Goal: Information Seeking & Learning: Check status

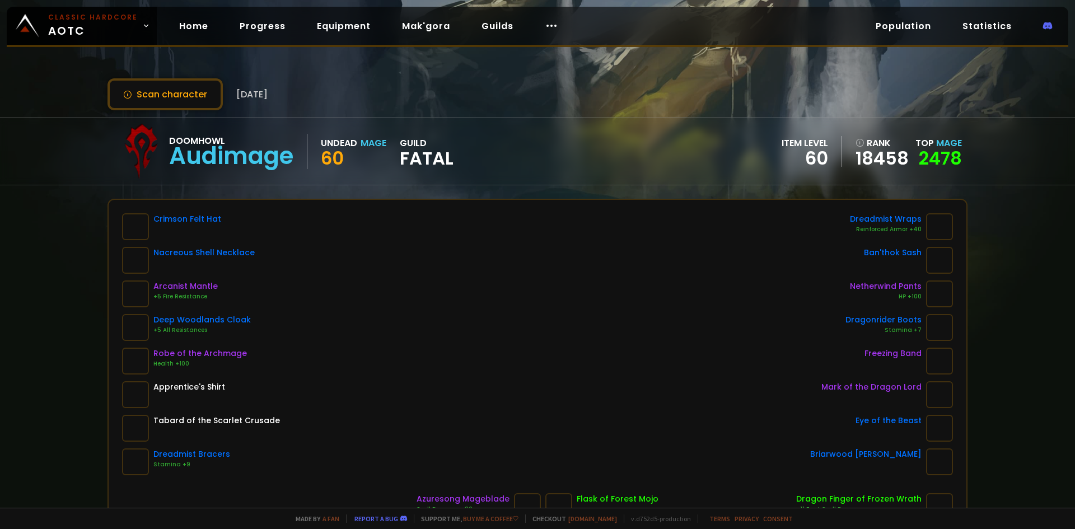
drag, startPoint x: 45, startPoint y: 114, endPoint x: 21, endPoint y: 0, distance: 116.0
click at [45, 115] on div "Scan character [DATE] Doomhowl Audimage Undead Mage 60 guild Fatal item level 6…" at bounding box center [537, 254] width 1075 height 508
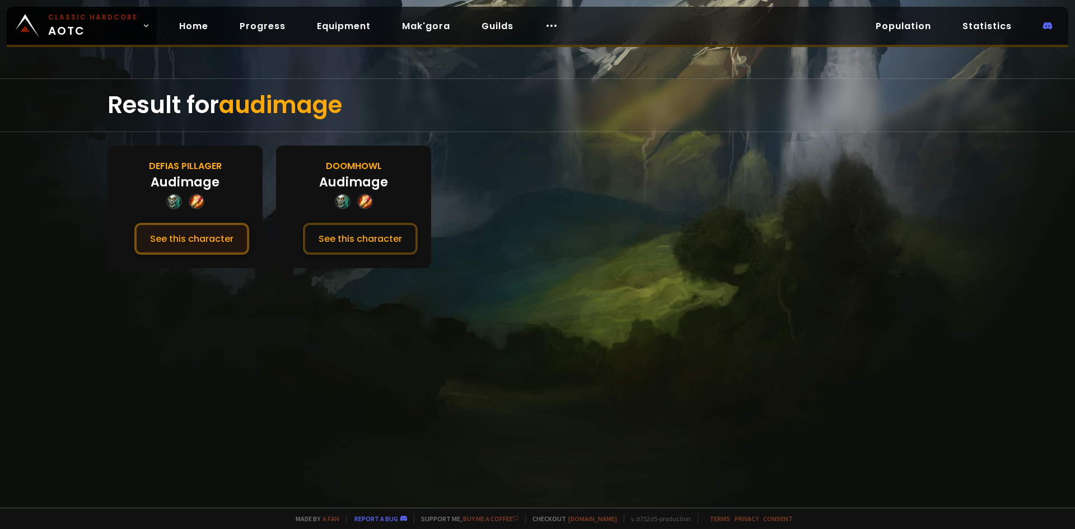
click at [182, 241] on button "See this character" at bounding box center [191, 239] width 115 height 32
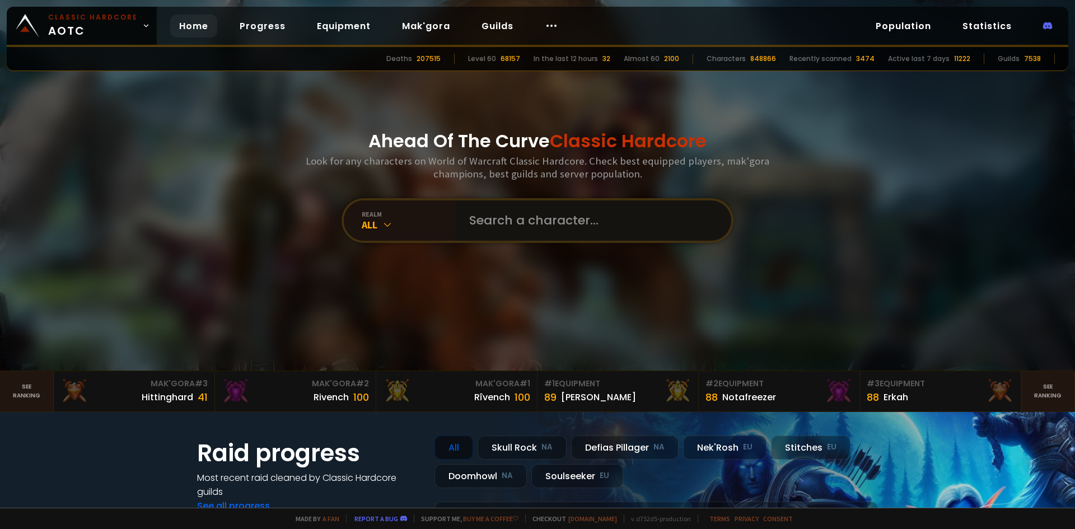
click at [486, 217] on input "text" at bounding box center [589, 220] width 255 height 40
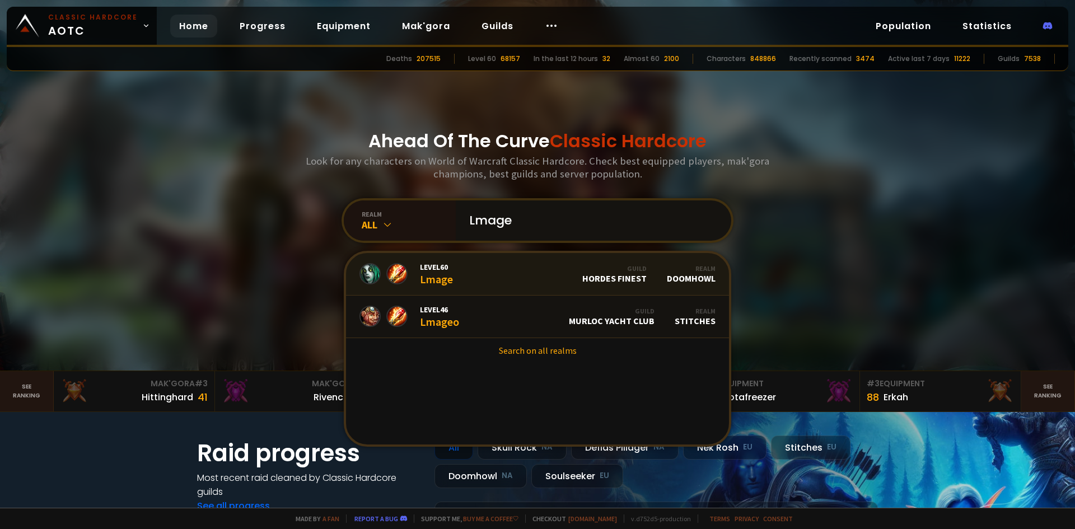
type input "Lmage"
click at [505, 274] on link "Level 60 Lmage Guild Hordes Finest Realm Doomhowl" at bounding box center [537, 274] width 383 height 43
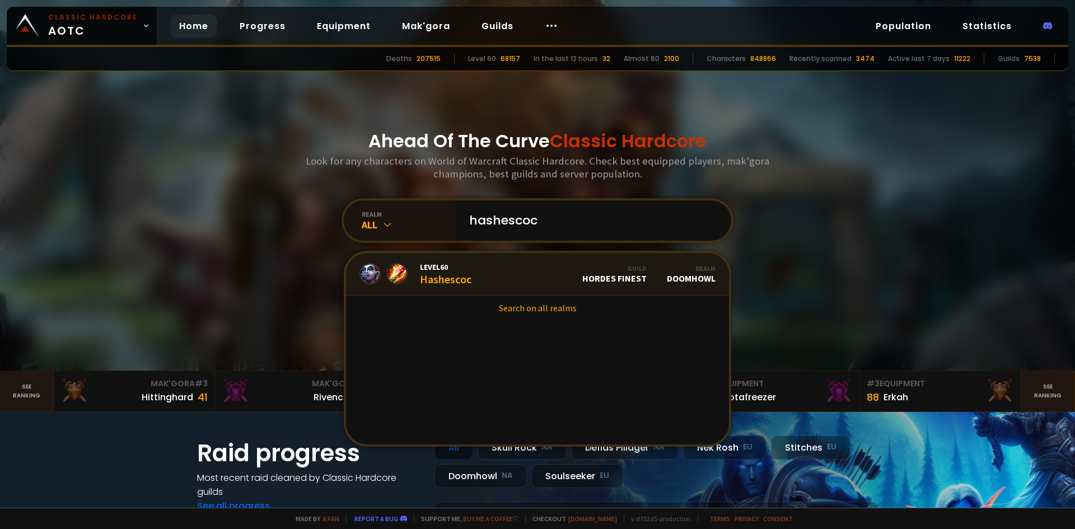
type input "hashescoc"
click at [523, 271] on link "Level 60 Hashescoc Guild Hordes Finest Realm Doomhowl" at bounding box center [537, 274] width 383 height 43
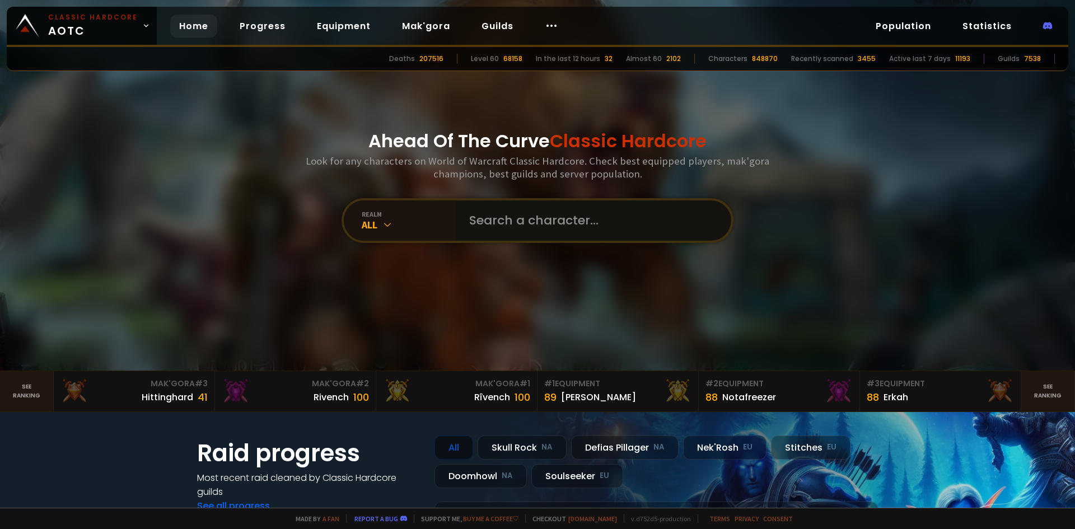
click at [489, 226] on input "text" at bounding box center [589, 220] width 255 height 40
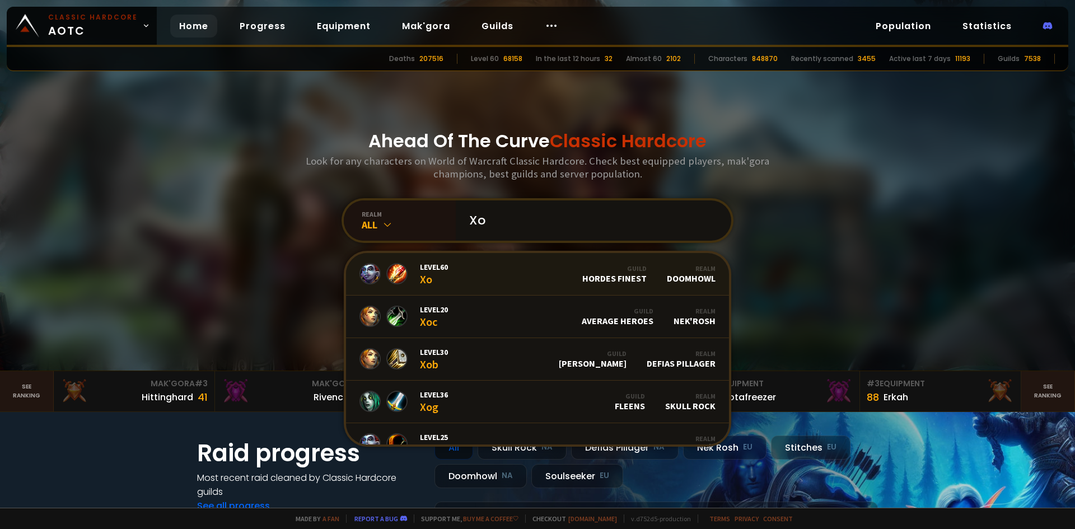
type input "Xo"
click at [494, 275] on link "Level 60 Xo Guild Hordes Finest Realm Doomhowl" at bounding box center [537, 274] width 383 height 43
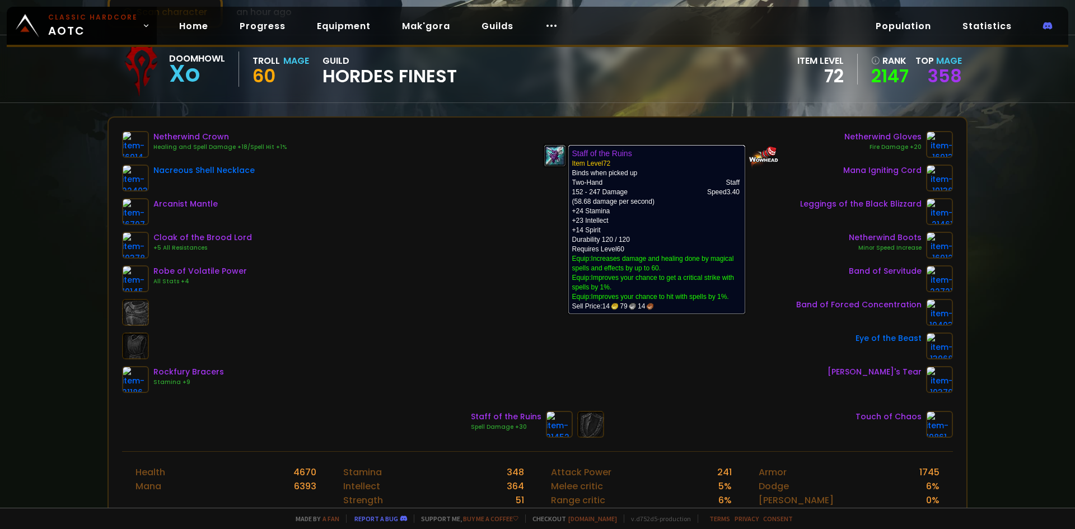
scroll to position [56, 0]
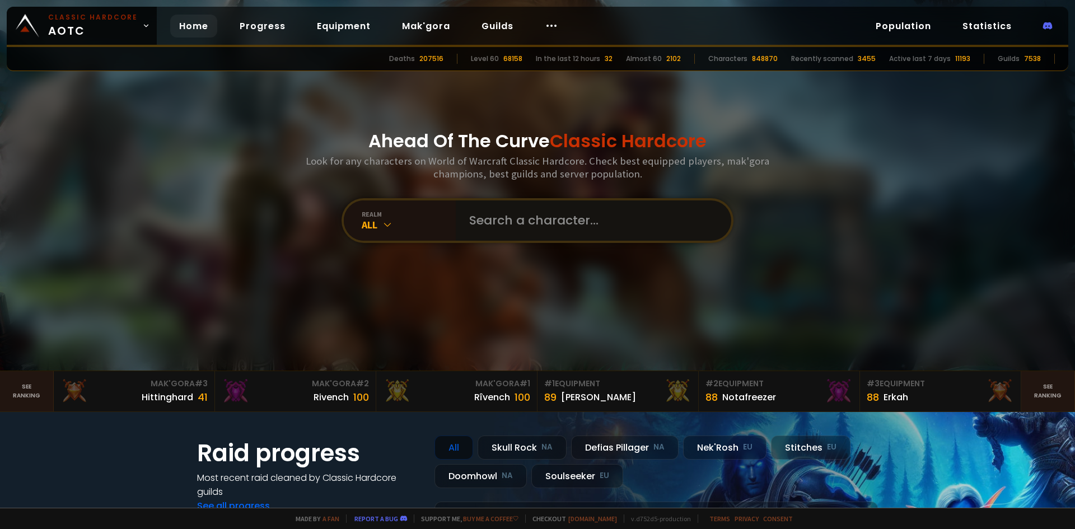
click at [480, 221] on input "text" at bounding box center [589, 220] width 255 height 40
type input "dab"
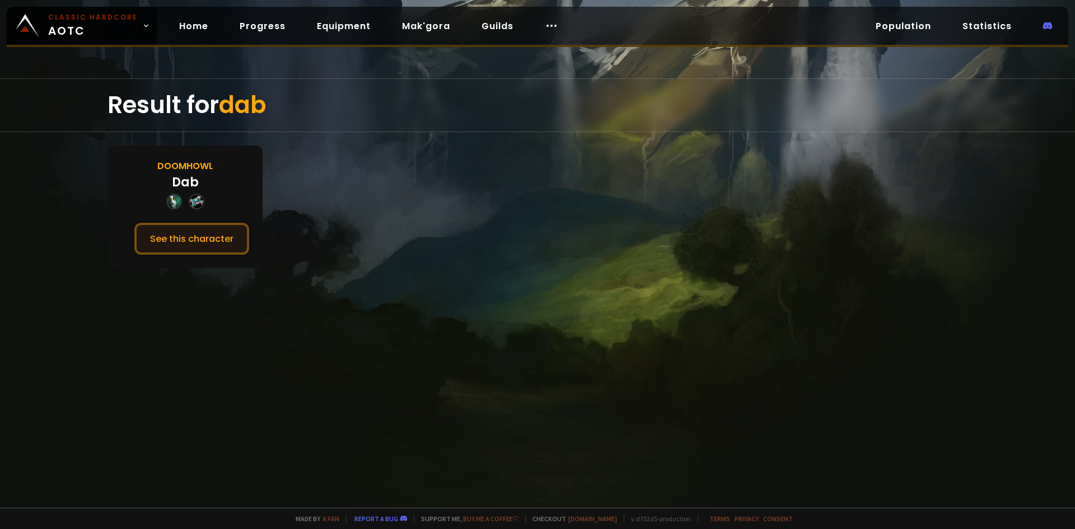
click at [226, 240] on button "See this character" at bounding box center [191, 239] width 115 height 32
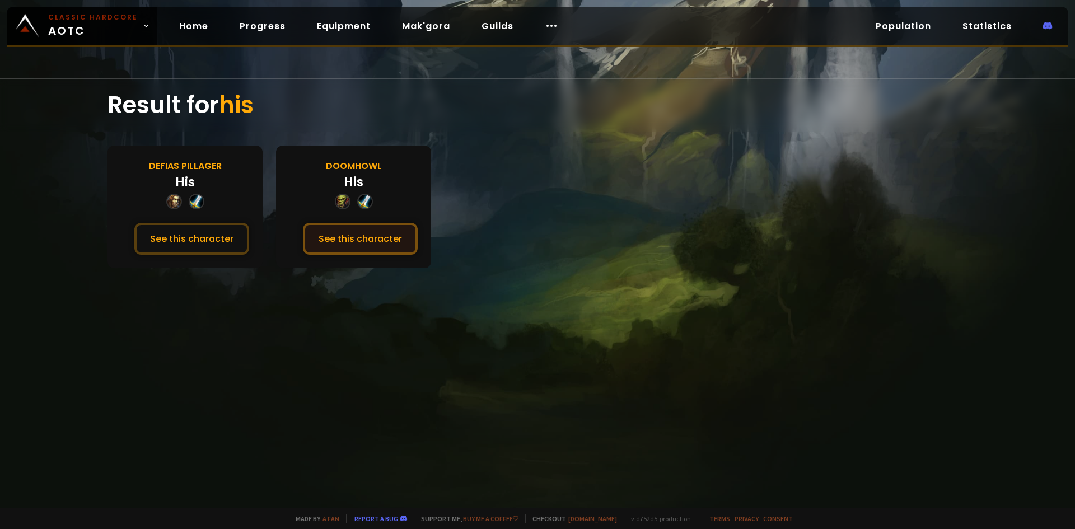
click at [398, 237] on button "See this character" at bounding box center [360, 239] width 115 height 32
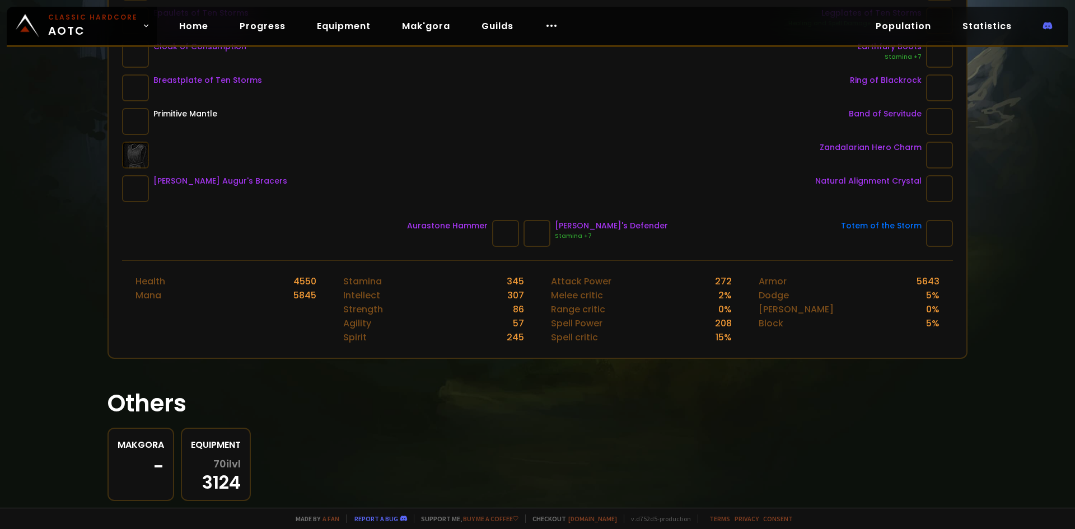
scroll to position [280, 0]
